Goal: Information Seeking & Learning: Learn about a topic

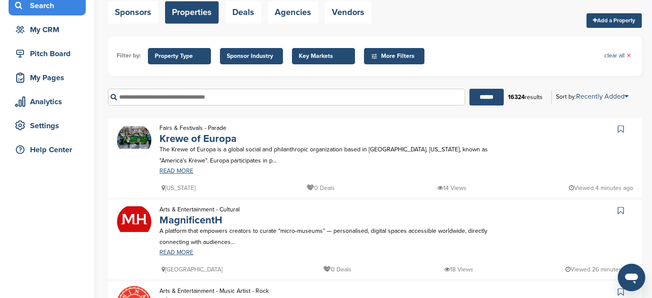
click at [197, 157] on p "The Krewe of Europa is a global social and philanthropic organization based in …" at bounding box center [332, 154] width 345 height 21
click at [202, 140] on link "Krewe of Europa" at bounding box center [198, 139] width 77 height 12
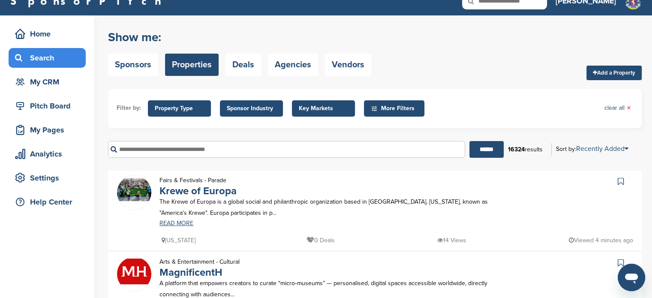
scroll to position [12, 0]
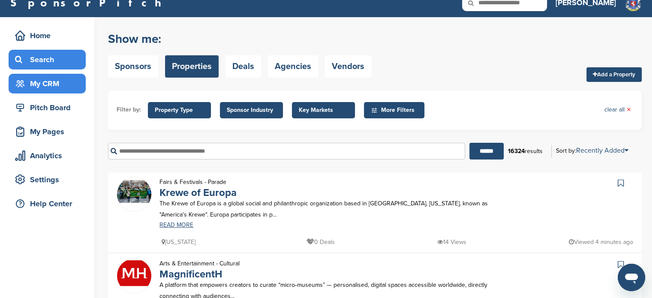
click at [61, 84] on div "My CRM" at bounding box center [49, 83] width 73 height 15
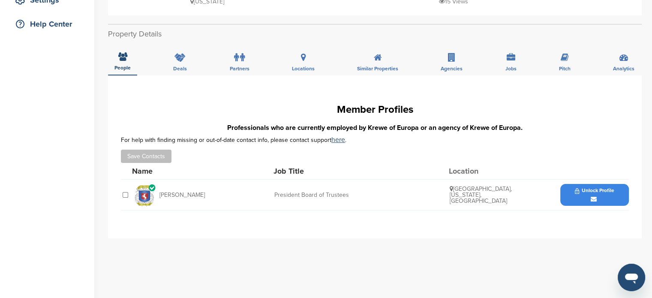
scroll to position [194, 0]
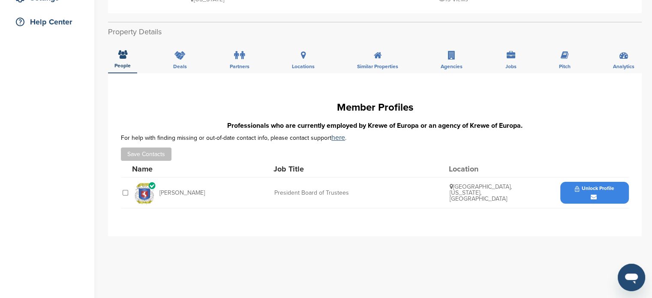
click at [594, 192] on div "Unlock Profile" at bounding box center [595, 193] width 69 height 22
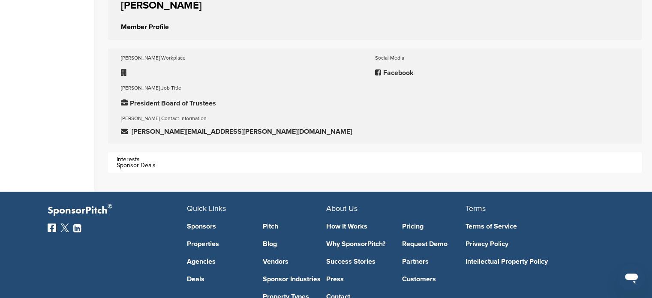
scroll to position [225, 0]
click at [124, 72] on icon at bounding box center [124, 72] width 6 height 7
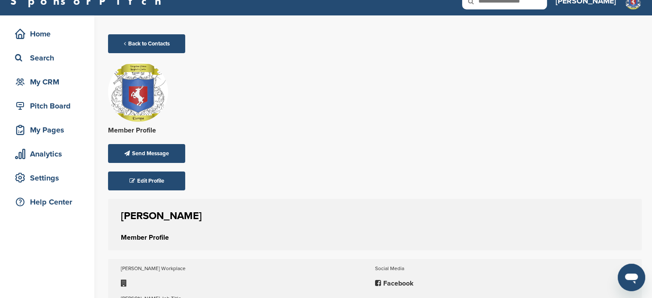
scroll to position [0, 0]
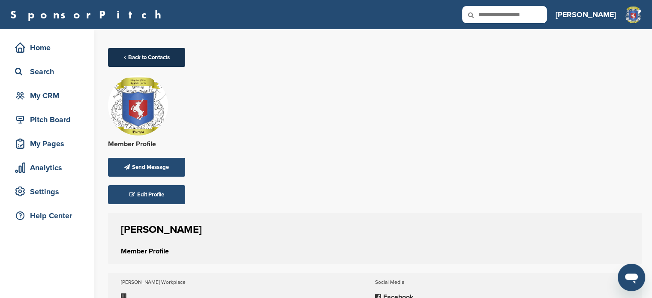
click at [127, 59] on link "Back to Contacts" at bounding box center [146, 57] width 77 height 19
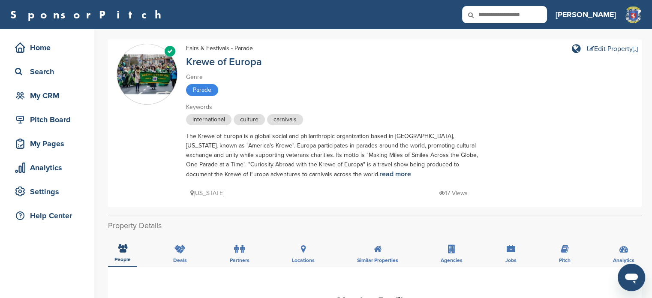
click at [328, 152] on div "The Krewe of Europa is a global social and philanthropic organization based in …" at bounding box center [336, 156] width 300 height 48
click at [380, 174] on link "read more" at bounding box center [396, 174] width 32 height 9
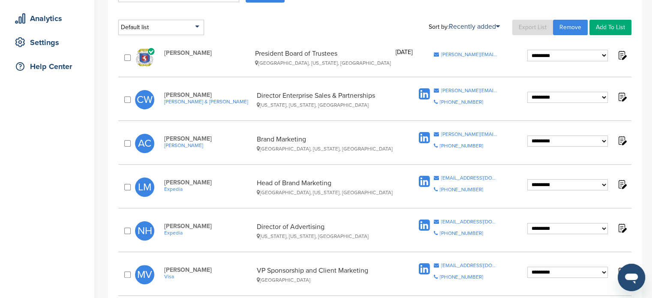
scroll to position [148, 0]
